Goal: Information Seeking & Learning: Learn about a topic

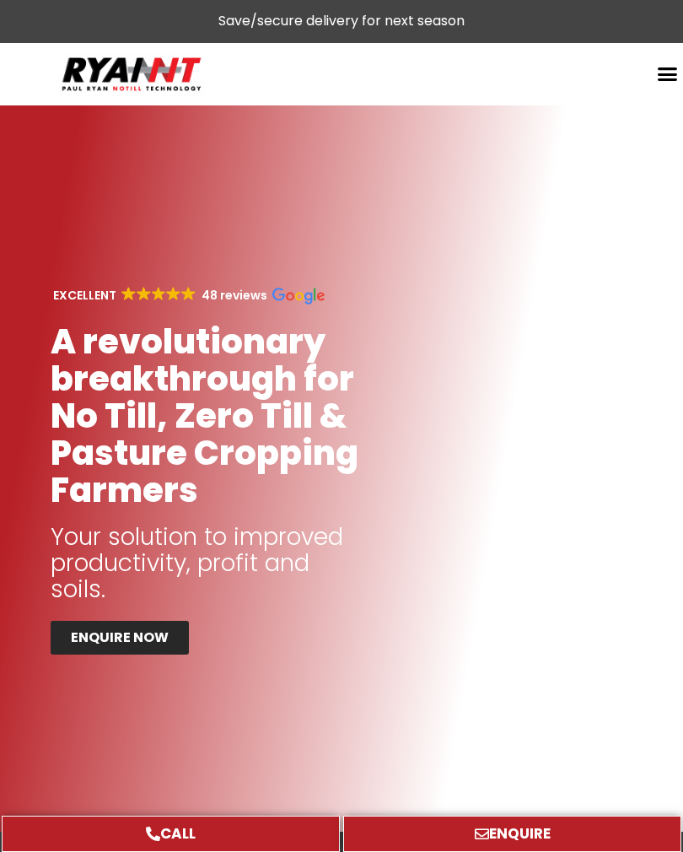
click at [664, 67] on icon "Menu Toggle" at bounding box center [667, 73] width 21 height 21
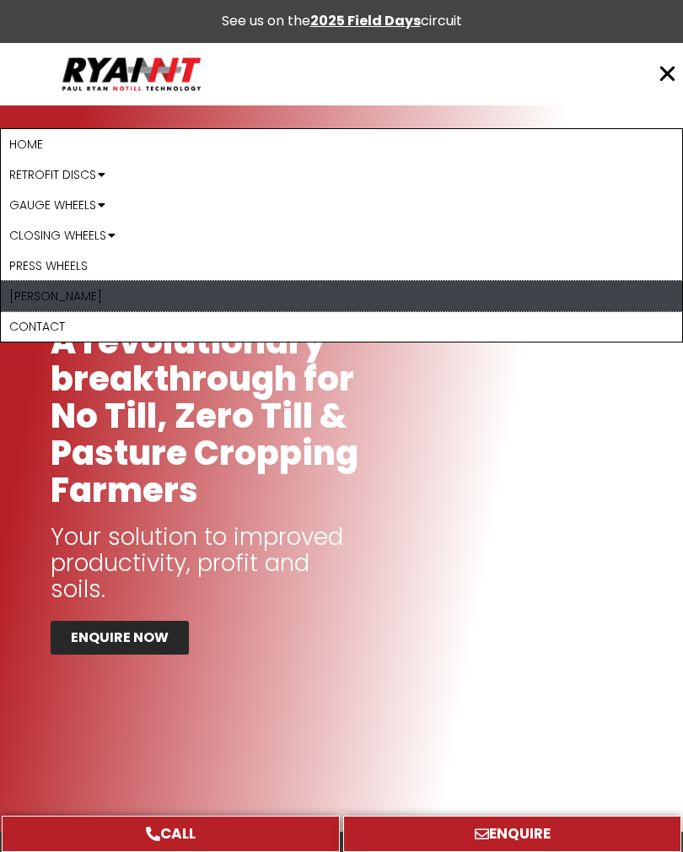
click at [24, 288] on link "[PERSON_NAME]" at bounding box center [341, 296] width 681 height 30
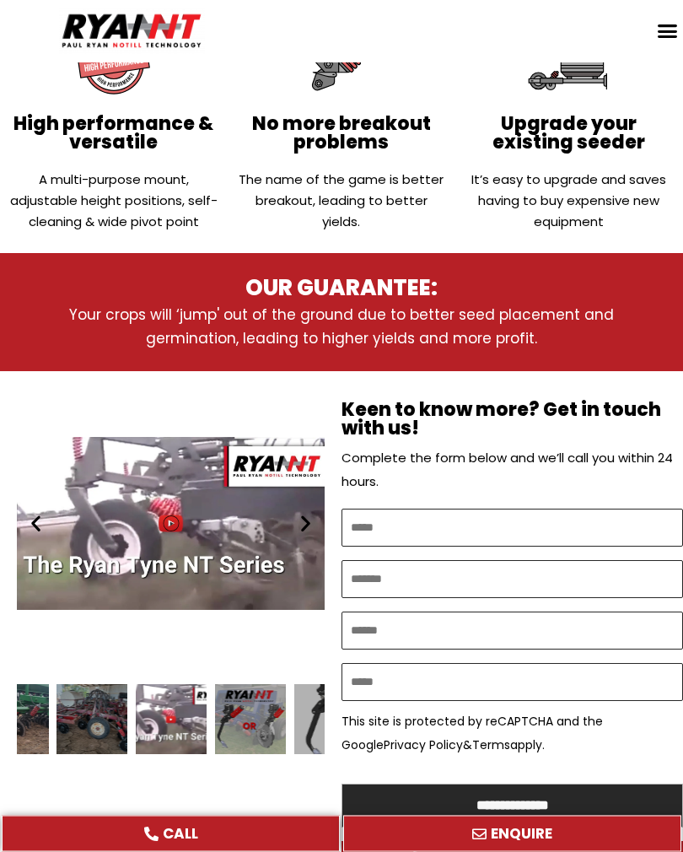
scroll to position [635, 0]
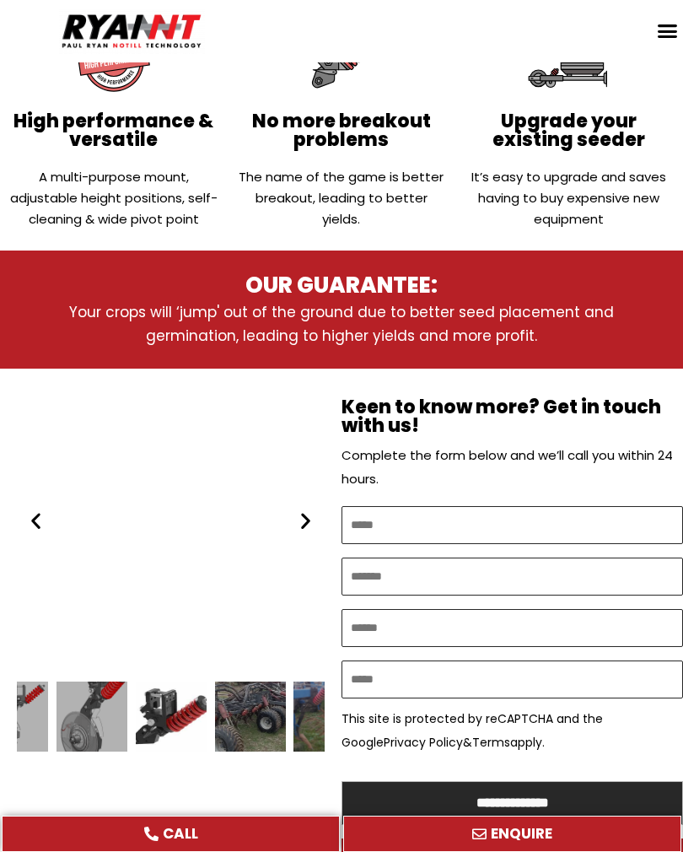
click at [245, 711] on div "7 / 16" at bounding box center [249, 716] width 71 height 71
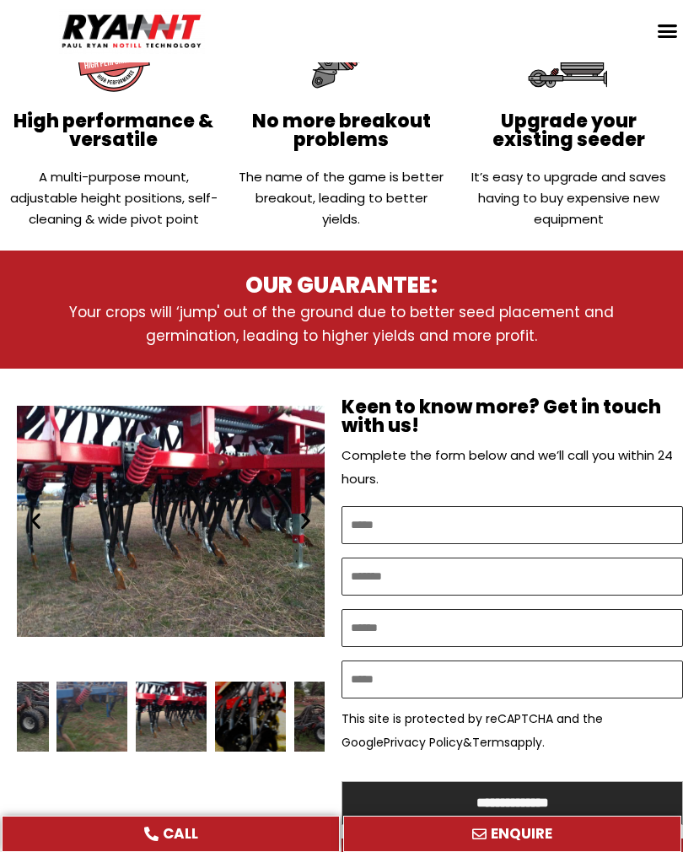
click at [304, 713] on div "Slides Slides" at bounding box center [171, 716] width 308 height 71
click at [176, 681] on div "Ryan NT (RFM NT) Ryan Tyne cultivator tine" at bounding box center [171, 716] width 71 height 71
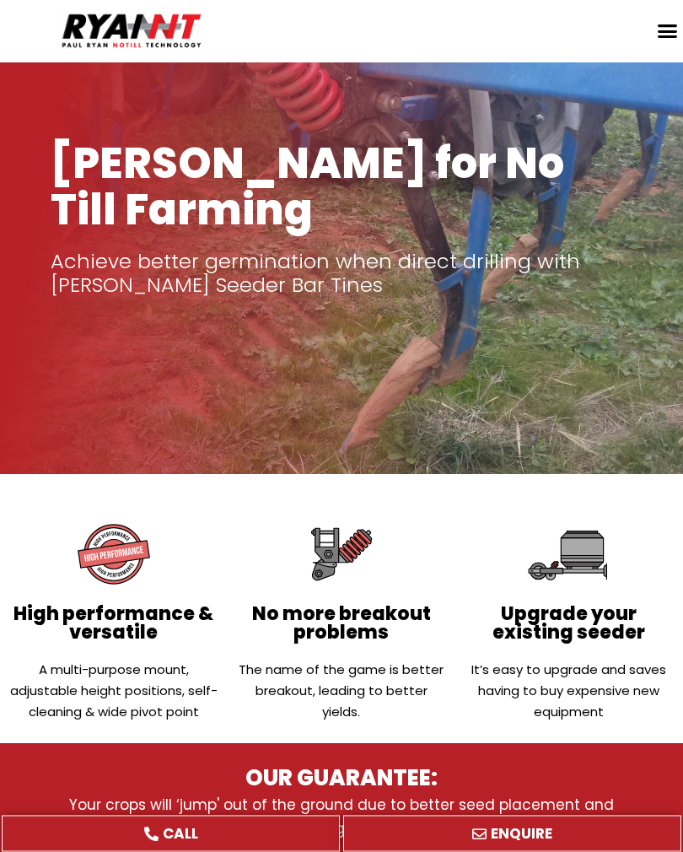
scroll to position [0, 0]
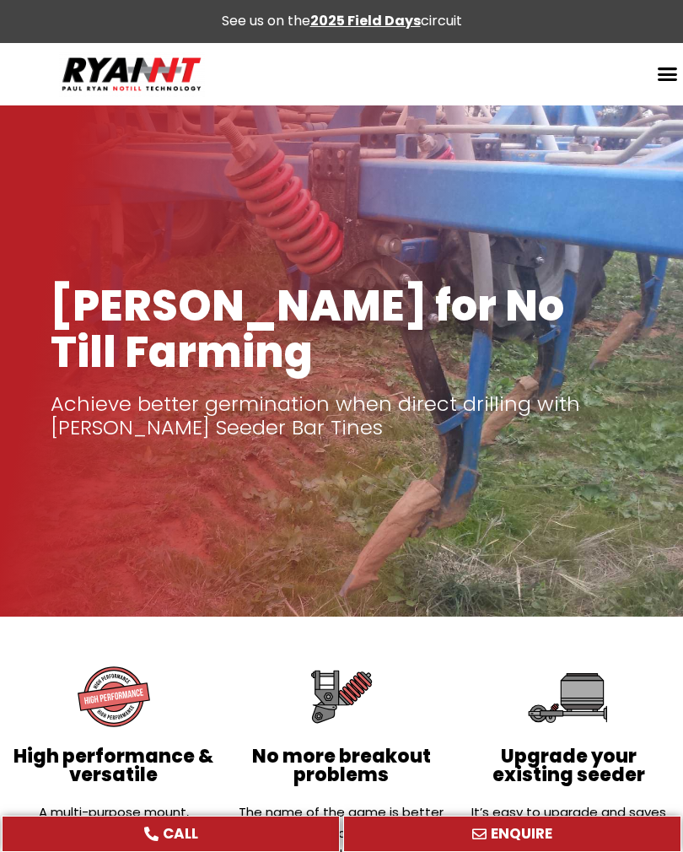
click at [374, 20] on strong "2025 Field Days" at bounding box center [365, 20] width 110 height 19
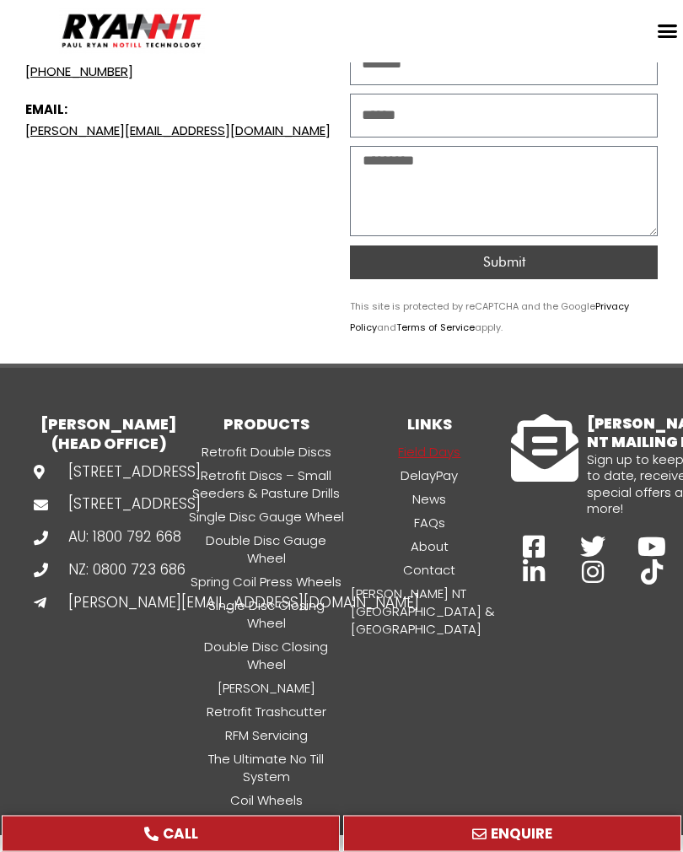
scroll to position [2528, 0]
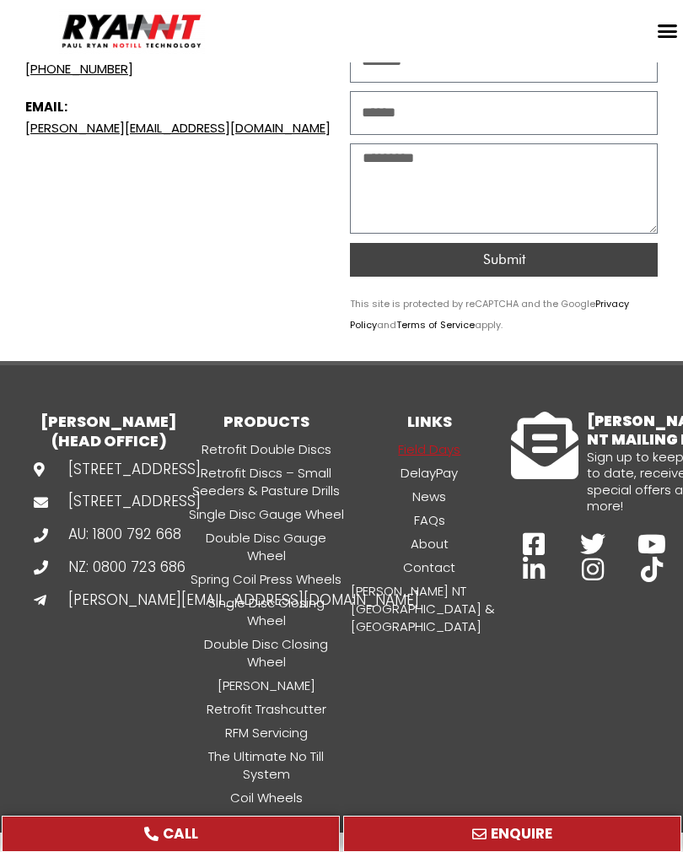
click at [278, 675] on link "[PERSON_NAME]" at bounding box center [267, 684] width 164 height 19
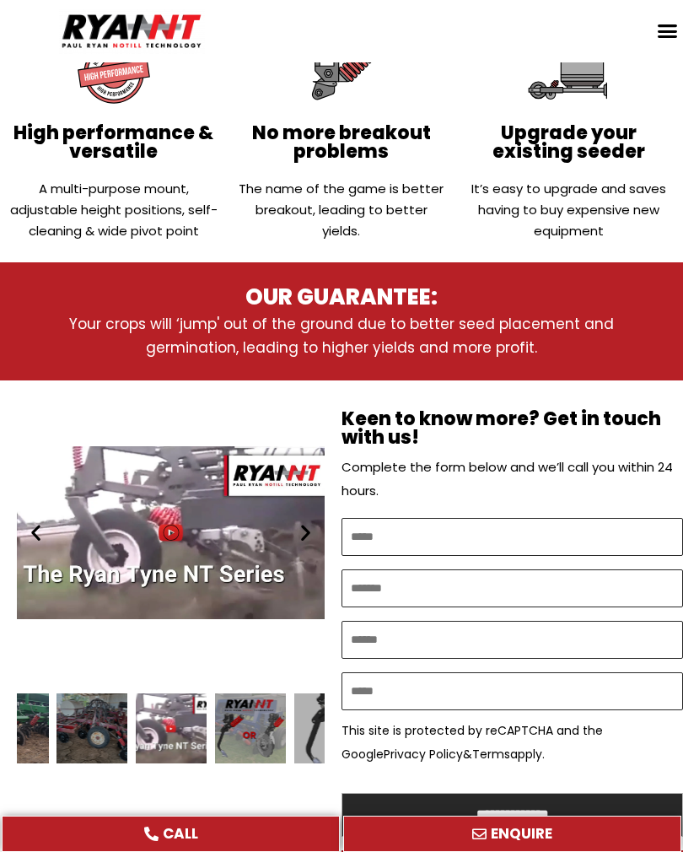
scroll to position [623, 0]
click at [240, 557] on div "Play" at bounding box center [171, 532] width 308 height 304
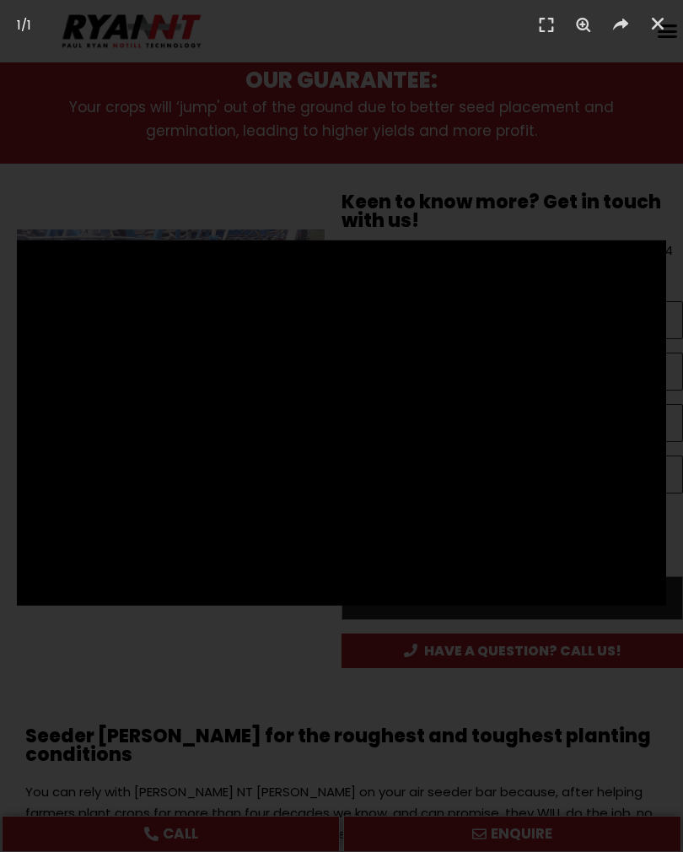
scroll to position [839, 0]
click at [659, 23] on icon "Close (Esc)" at bounding box center [657, 23] width 17 height 17
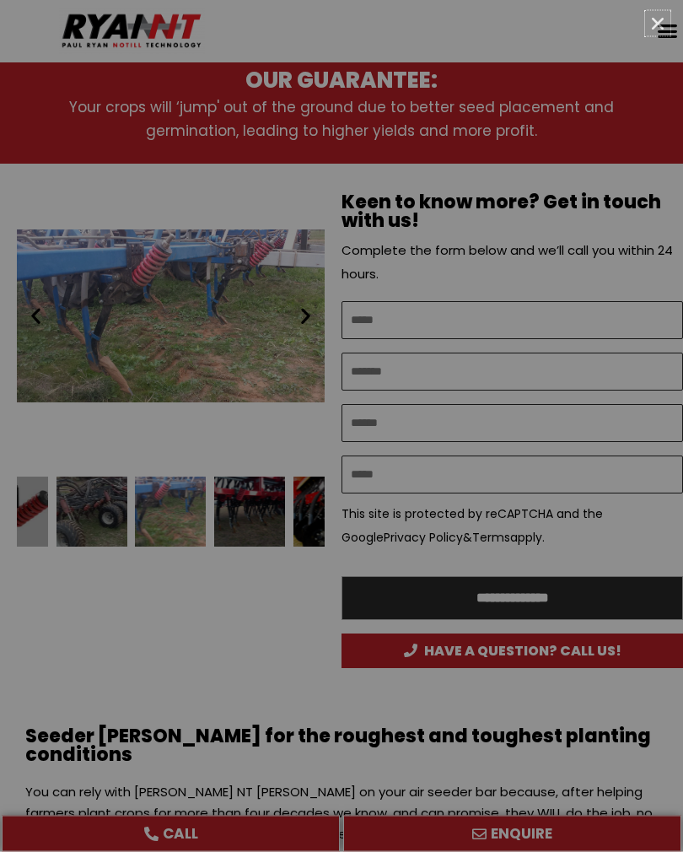
scroll to position [840, 0]
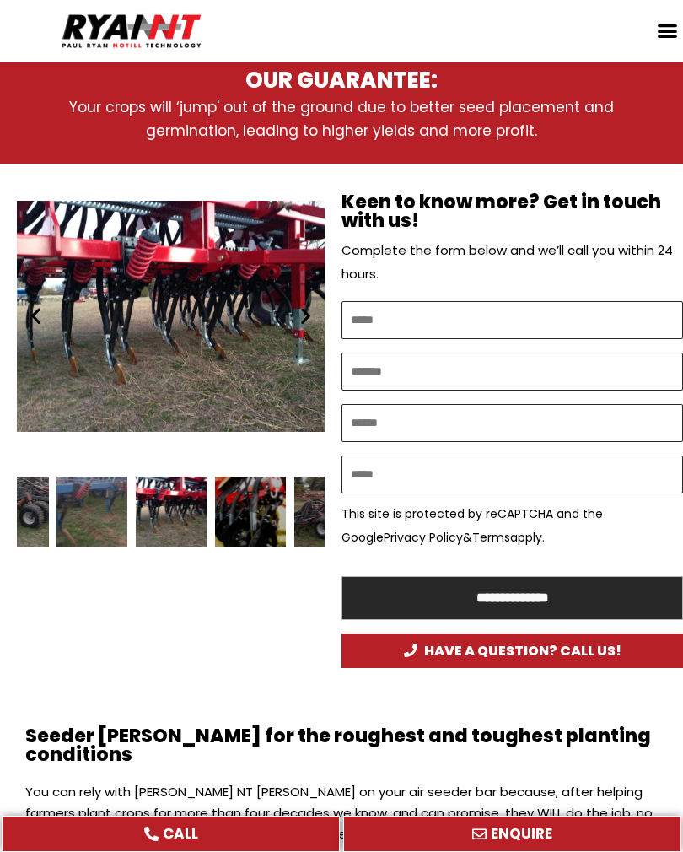
click at [223, 342] on div "Ryan NT (RFM NT) Ryan Tyne cultivator tine" at bounding box center [171, 316] width 308 height 304
click at [233, 313] on div "Ryan NT (RFM NT) Ryan Tyne cultivator tine" at bounding box center [171, 316] width 308 height 304
click at [245, 297] on div "Ryan NT (RFM NT) Ryan Tyne cultivator tine" at bounding box center [171, 316] width 308 height 304
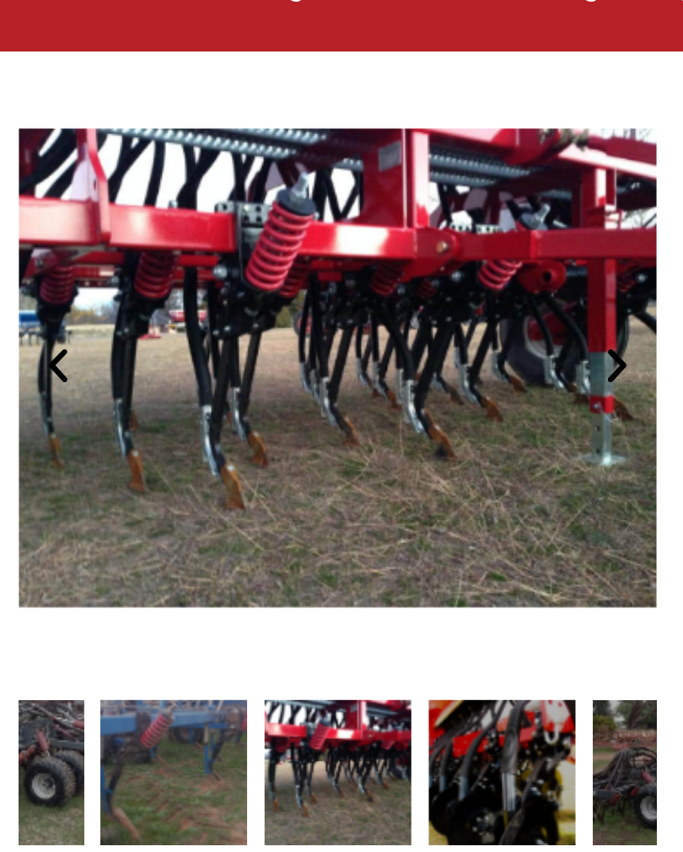
click at [295, 306] on icon "Next slide" at bounding box center [305, 316] width 21 height 21
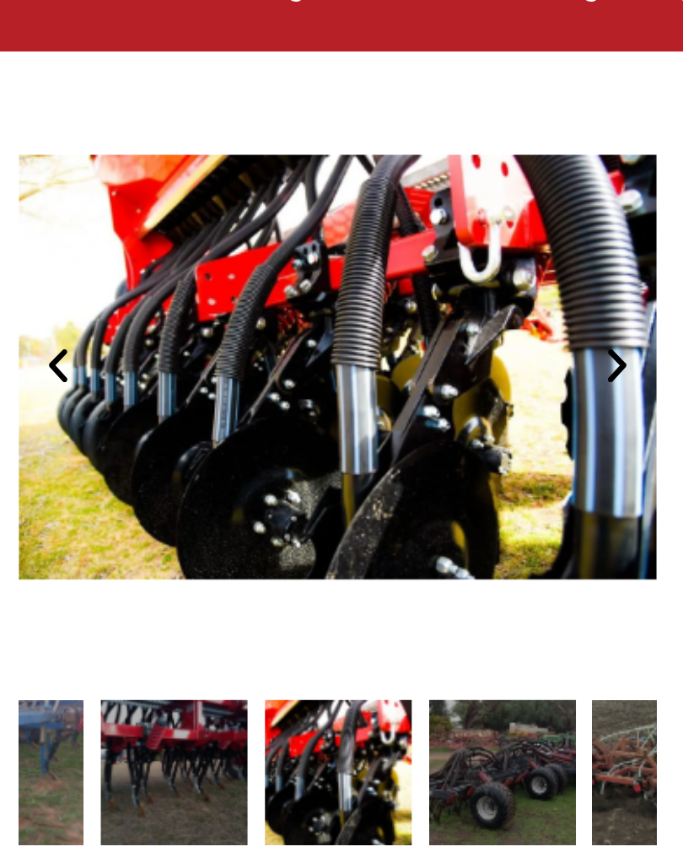
click at [296, 306] on icon "Next slide" at bounding box center [305, 316] width 21 height 21
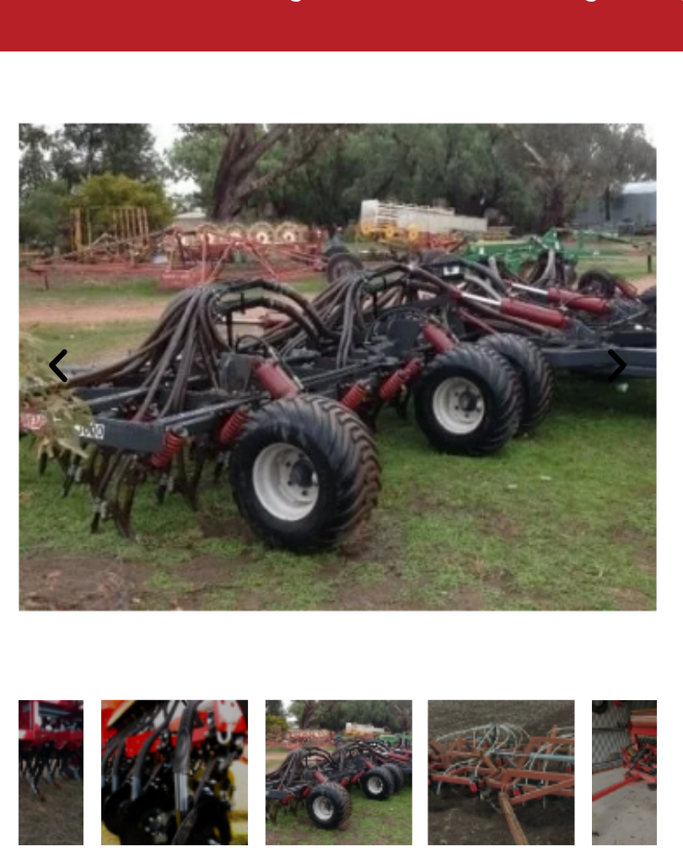
click at [296, 306] on icon "Next slide" at bounding box center [305, 316] width 21 height 21
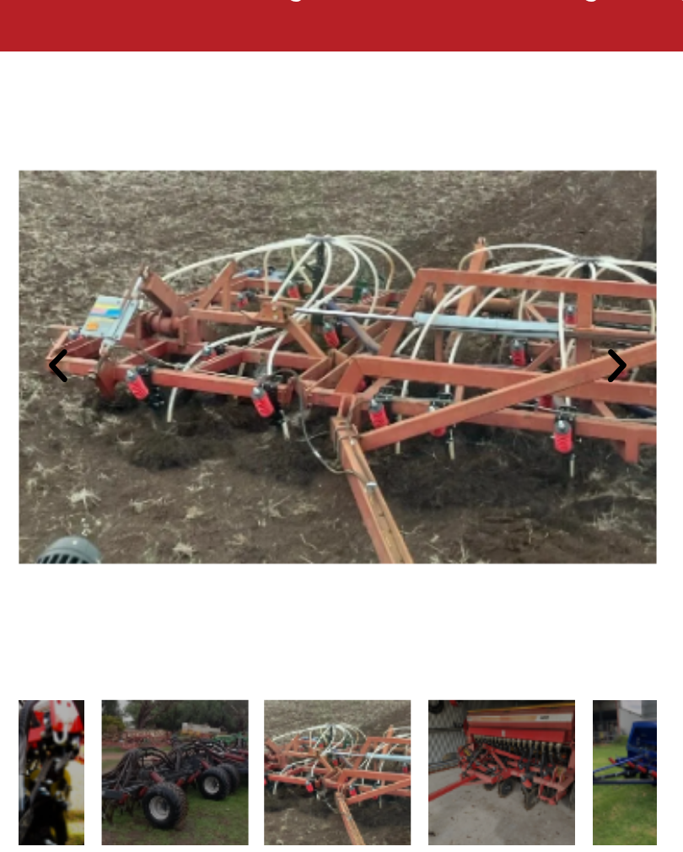
click at [298, 306] on icon "Next slide" at bounding box center [305, 316] width 21 height 21
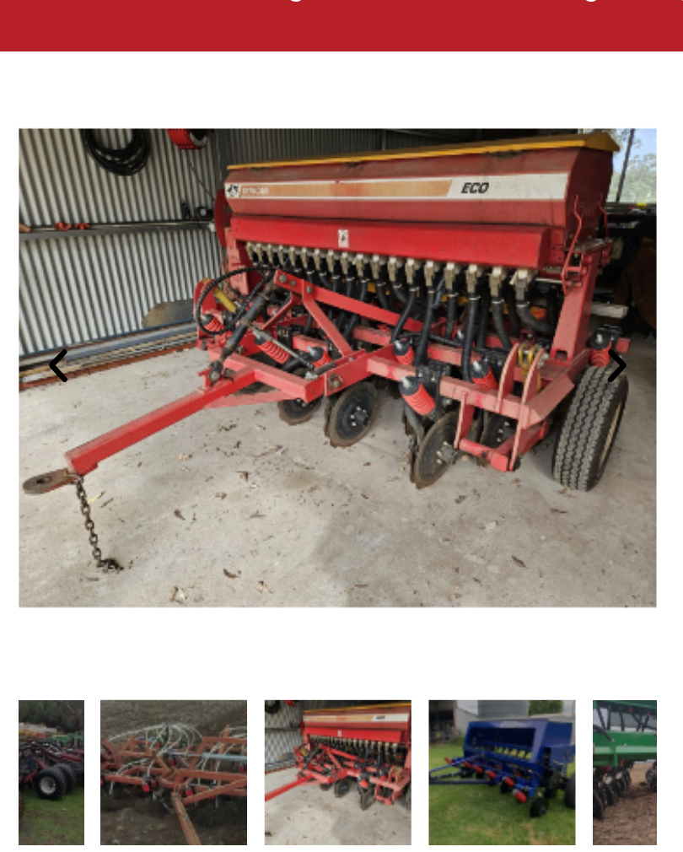
click at [299, 306] on icon "Next slide" at bounding box center [305, 316] width 21 height 21
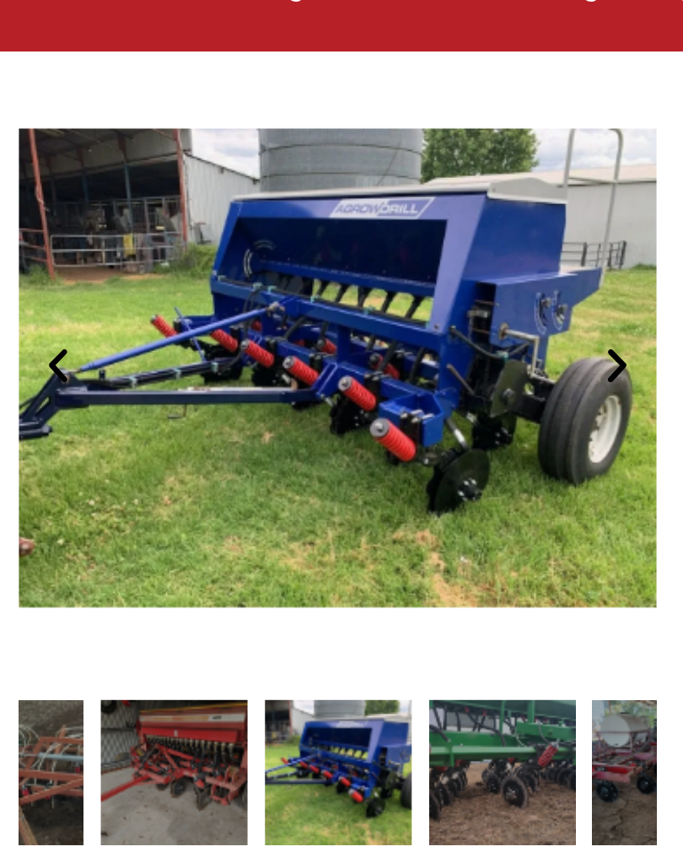
click at [299, 306] on icon "Next slide" at bounding box center [305, 316] width 21 height 21
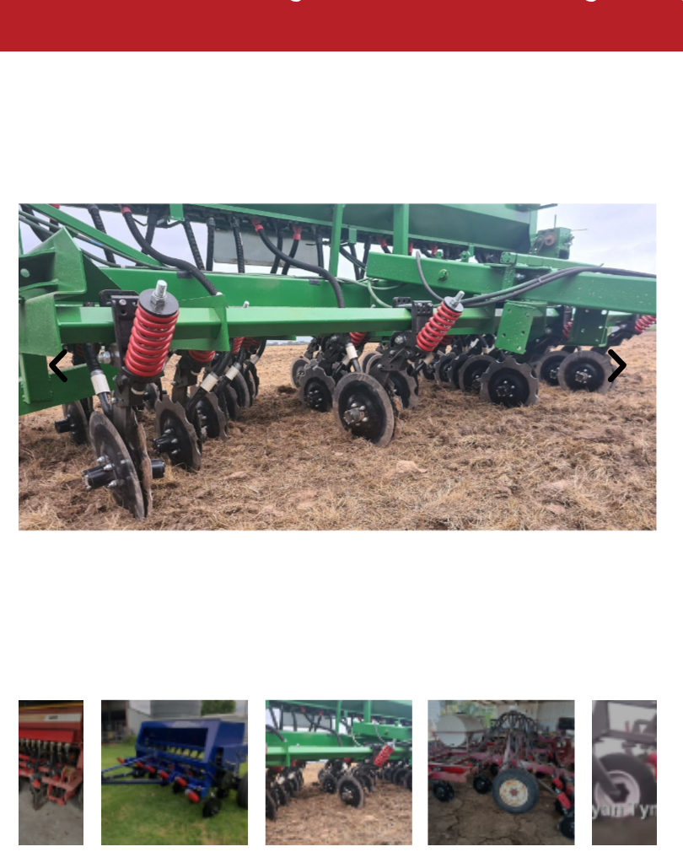
click at [299, 306] on icon "Next slide" at bounding box center [305, 316] width 21 height 21
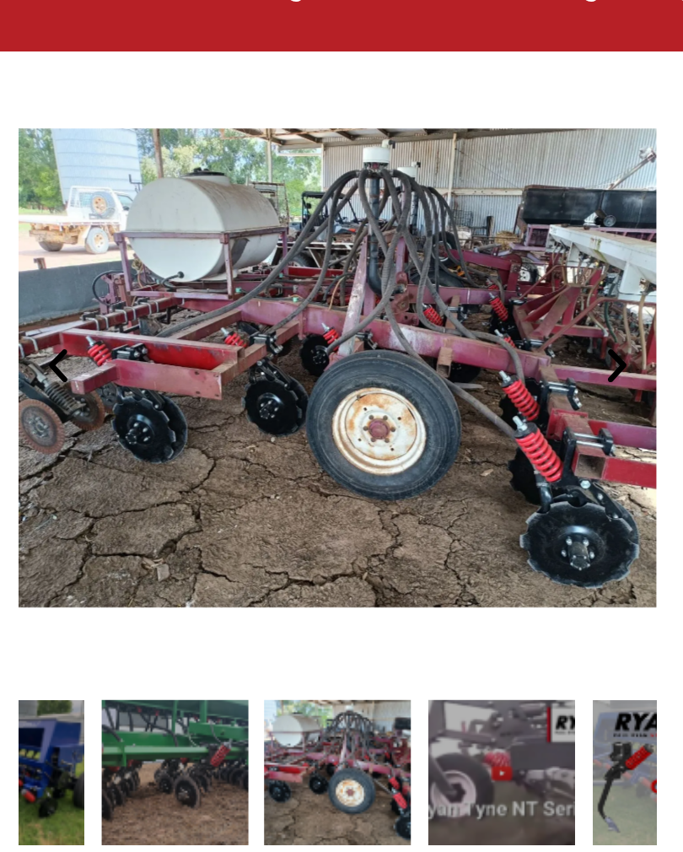
click at [30, 306] on icon "Previous slide" at bounding box center [35, 316] width 21 height 21
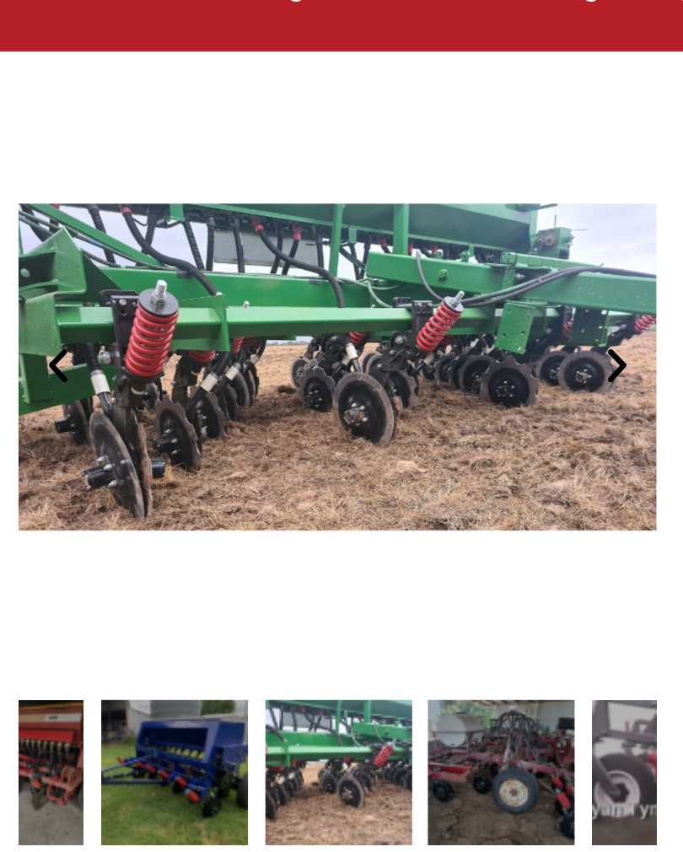
click at [295, 306] on icon "Next slide" at bounding box center [305, 316] width 21 height 21
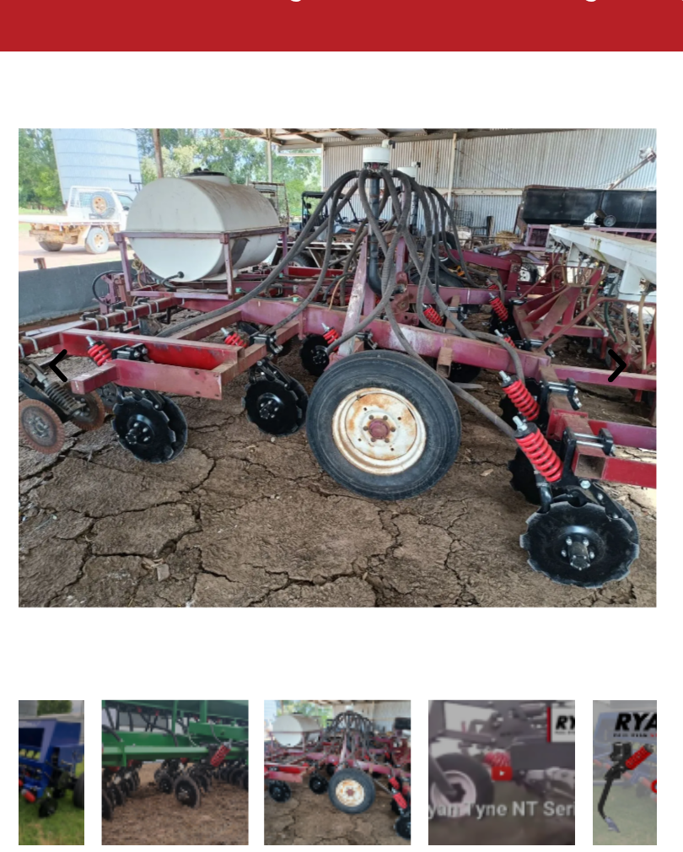
click at [298, 306] on icon "Next slide" at bounding box center [305, 316] width 21 height 21
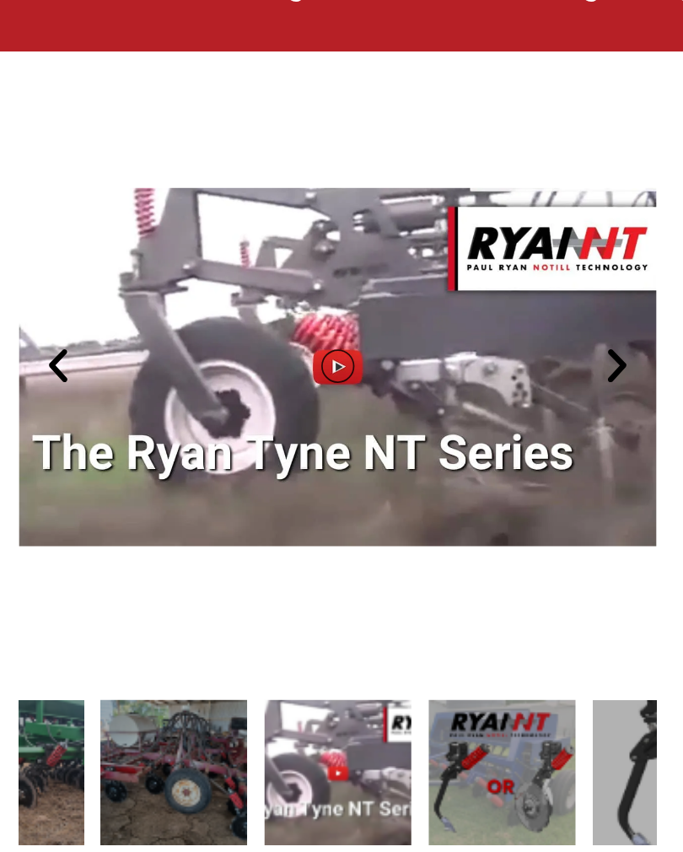
click at [297, 306] on icon "Next slide" at bounding box center [305, 316] width 21 height 21
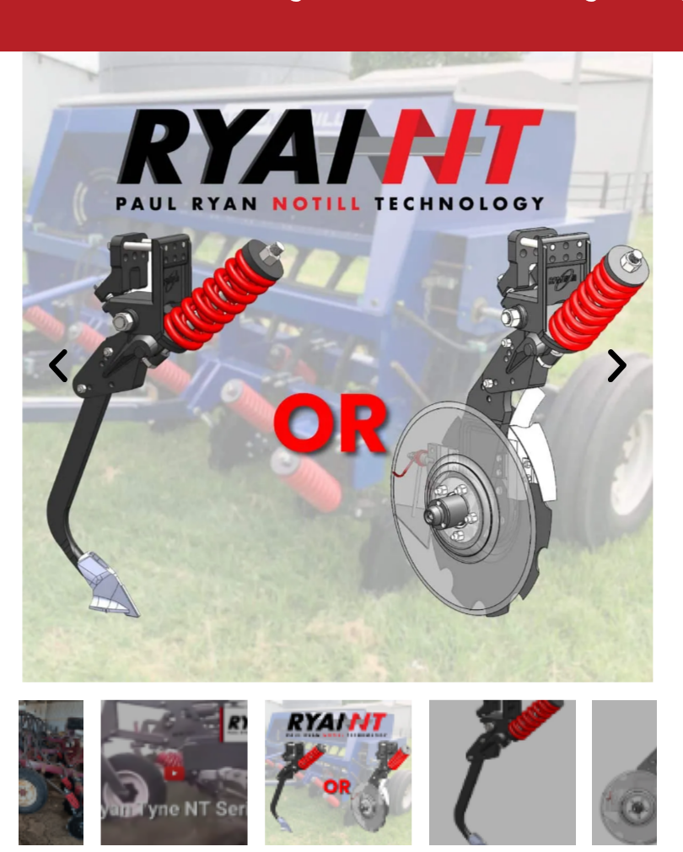
click at [299, 306] on icon "Next slide" at bounding box center [305, 316] width 21 height 21
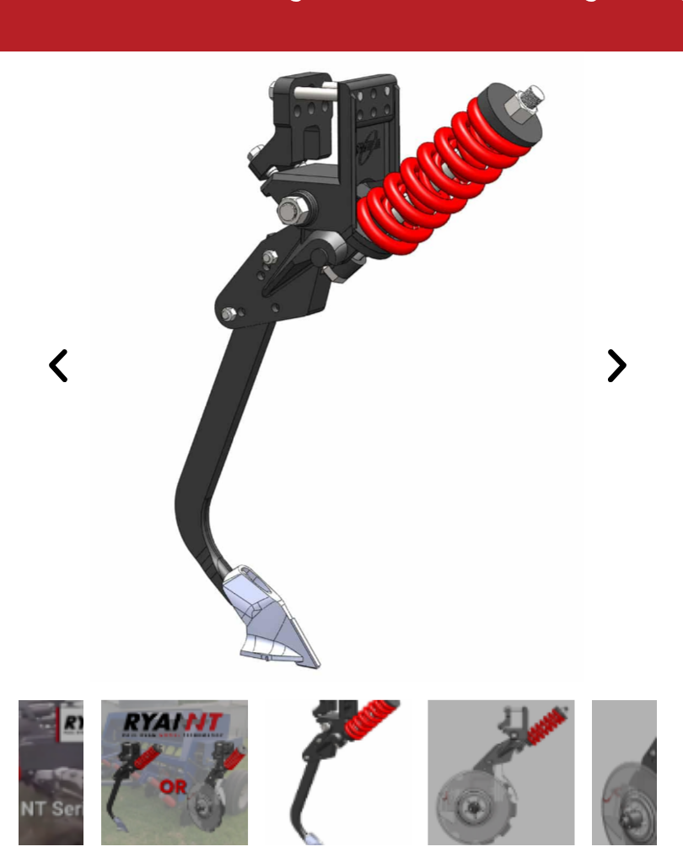
click at [297, 306] on icon "Next slide" at bounding box center [305, 316] width 21 height 21
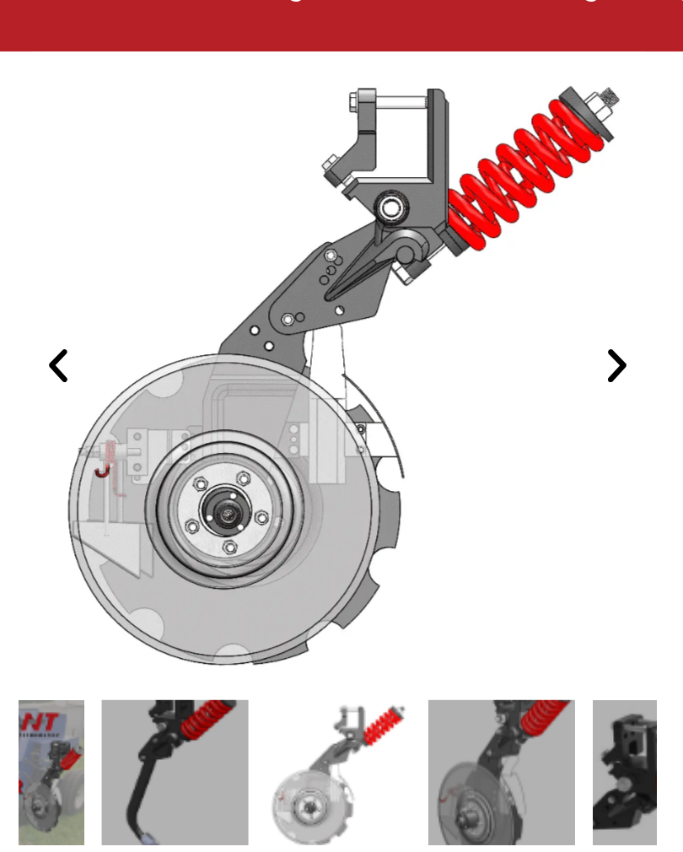
click at [296, 306] on icon "Next slide" at bounding box center [305, 316] width 21 height 21
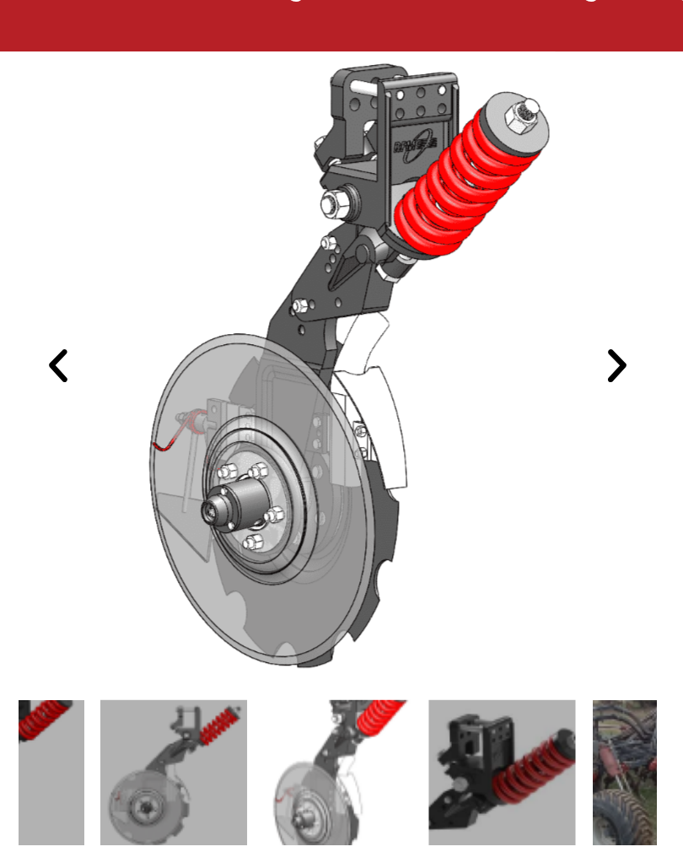
click at [295, 306] on icon "Next slide" at bounding box center [305, 316] width 21 height 21
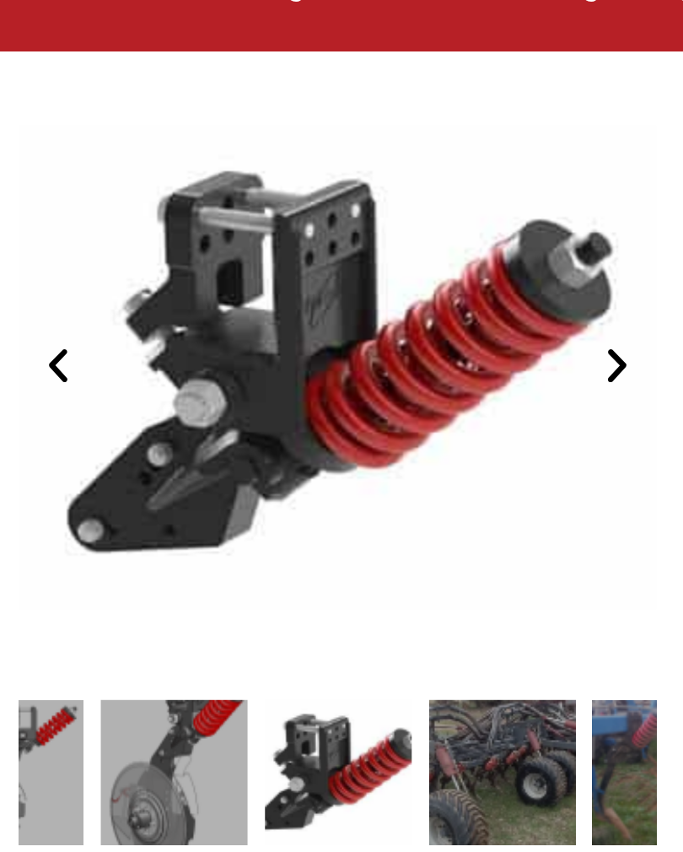
click at [299, 306] on icon "Next slide" at bounding box center [305, 316] width 21 height 21
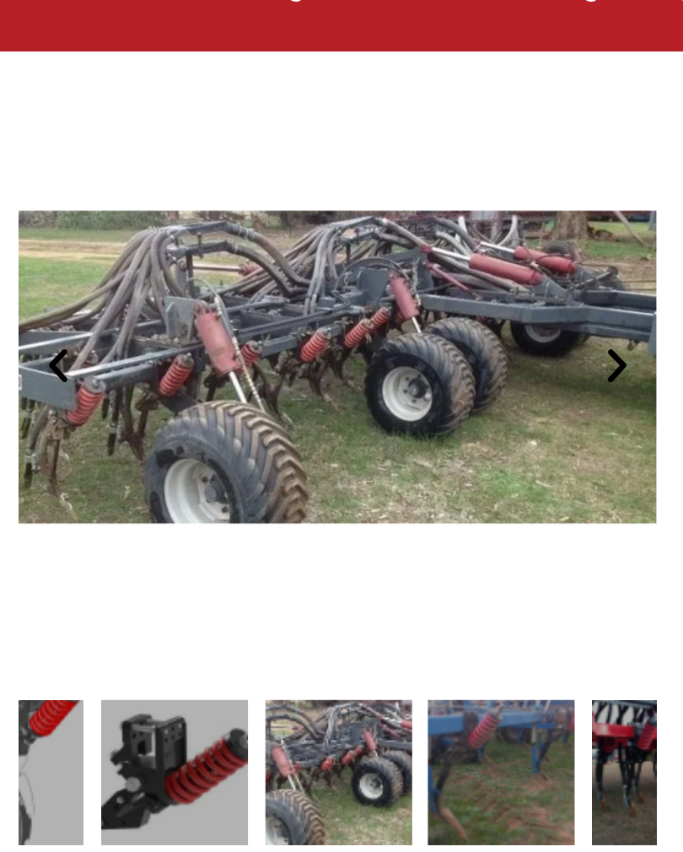
click at [296, 306] on icon "Next slide" at bounding box center [305, 316] width 21 height 21
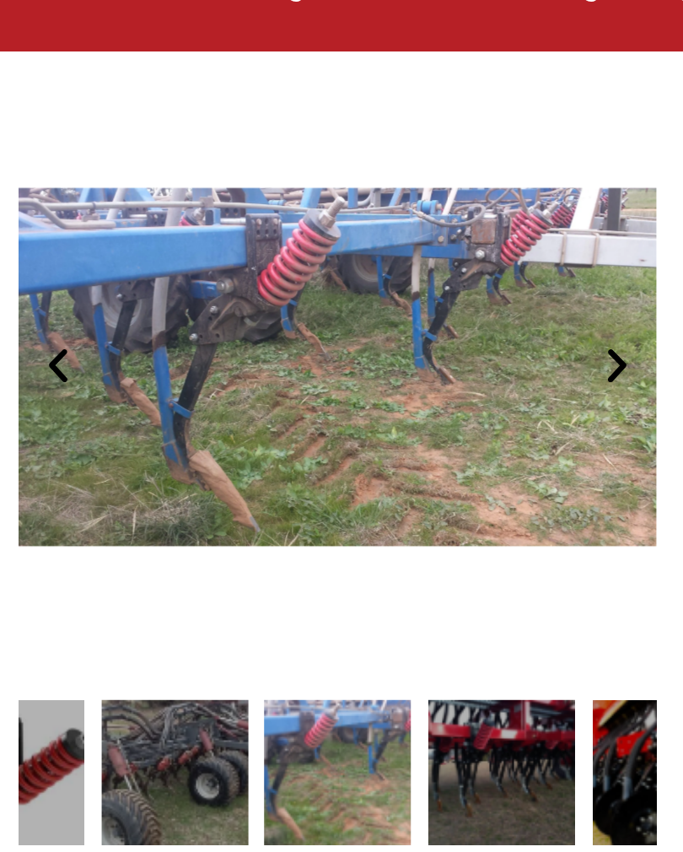
click at [295, 306] on icon "Next slide" at bounding box center [305, 316] width 21 height 21
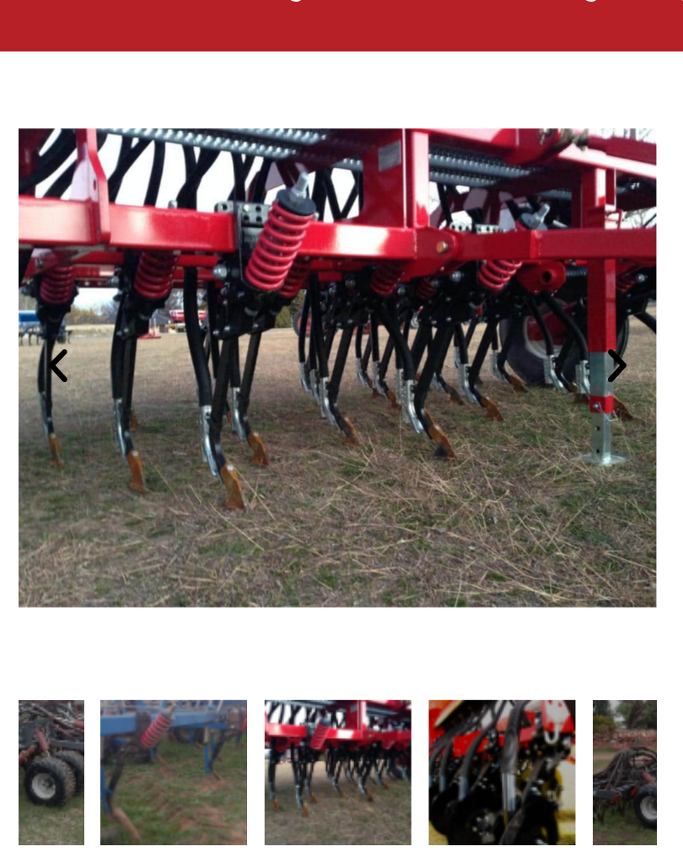
click at [299, 306] on icon "Next slide" at bounding box center [305, 316] width 21 height 21
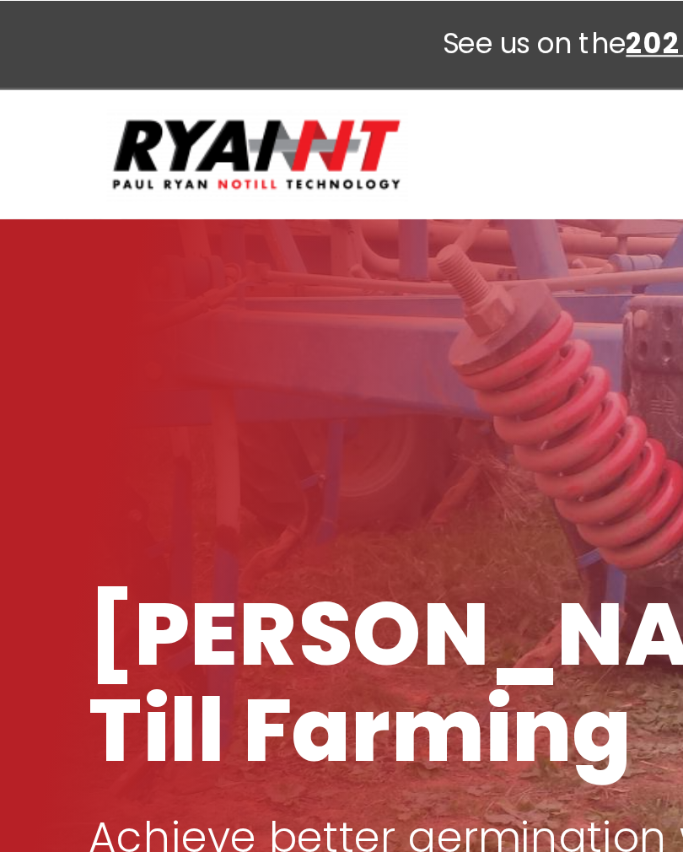
scroll to position [0, 0]
